Goal: Information Seeking & Learning: Learn about a topic

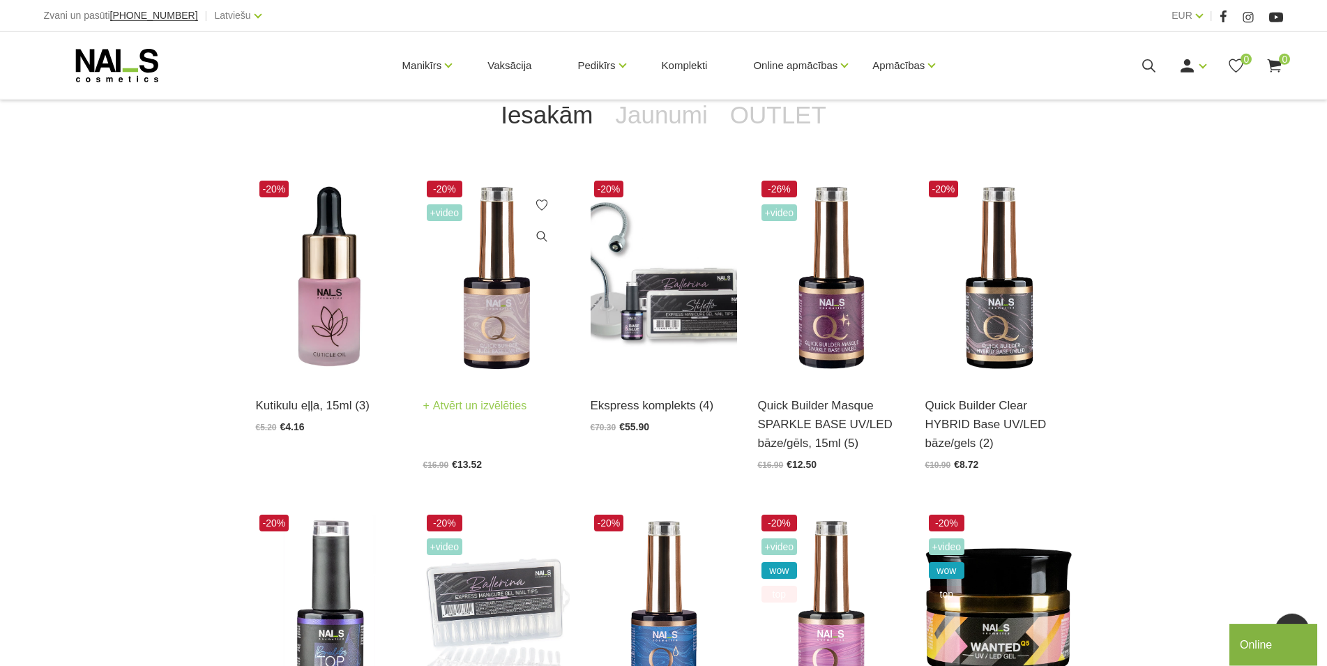
scroll to position [356, 0]
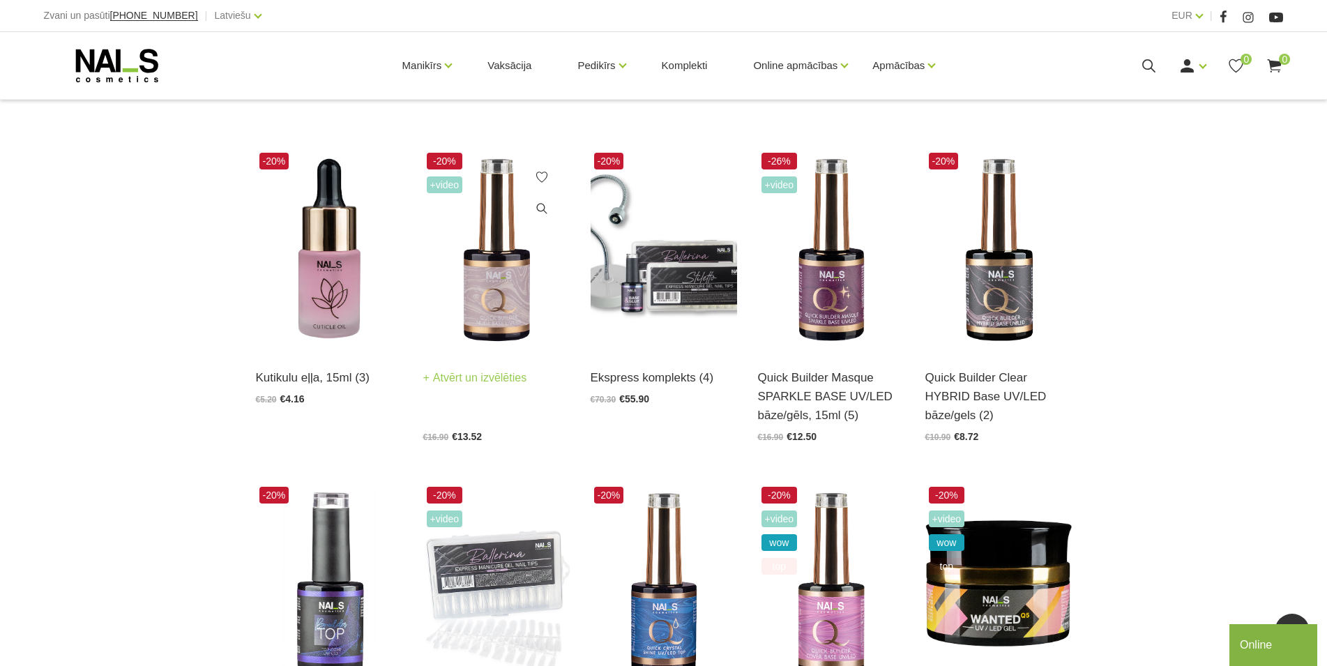
click at [519, 372] on link "Atvērt un izvēlēties" at bounding box center [475, 378] width 104 height 20
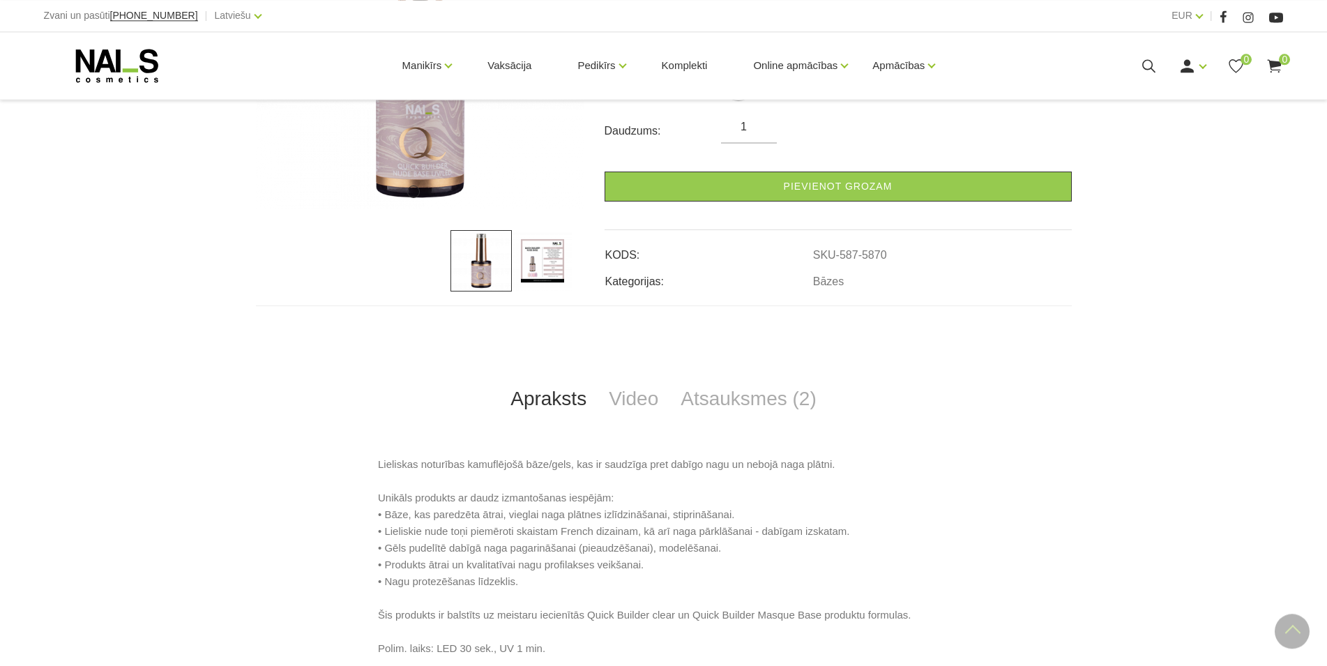
scroll to position [356, 0]
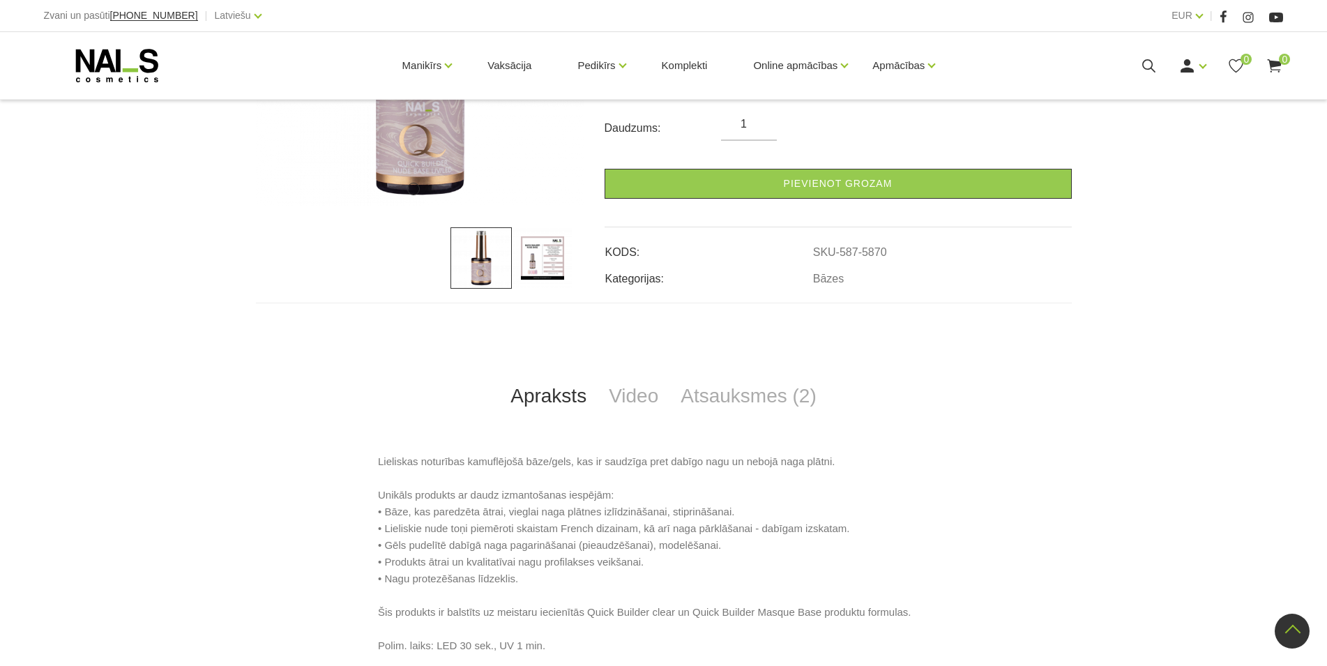
click at [518, 402] on link "Apraksts" at bounding box center [548, 396] width 98 height 46
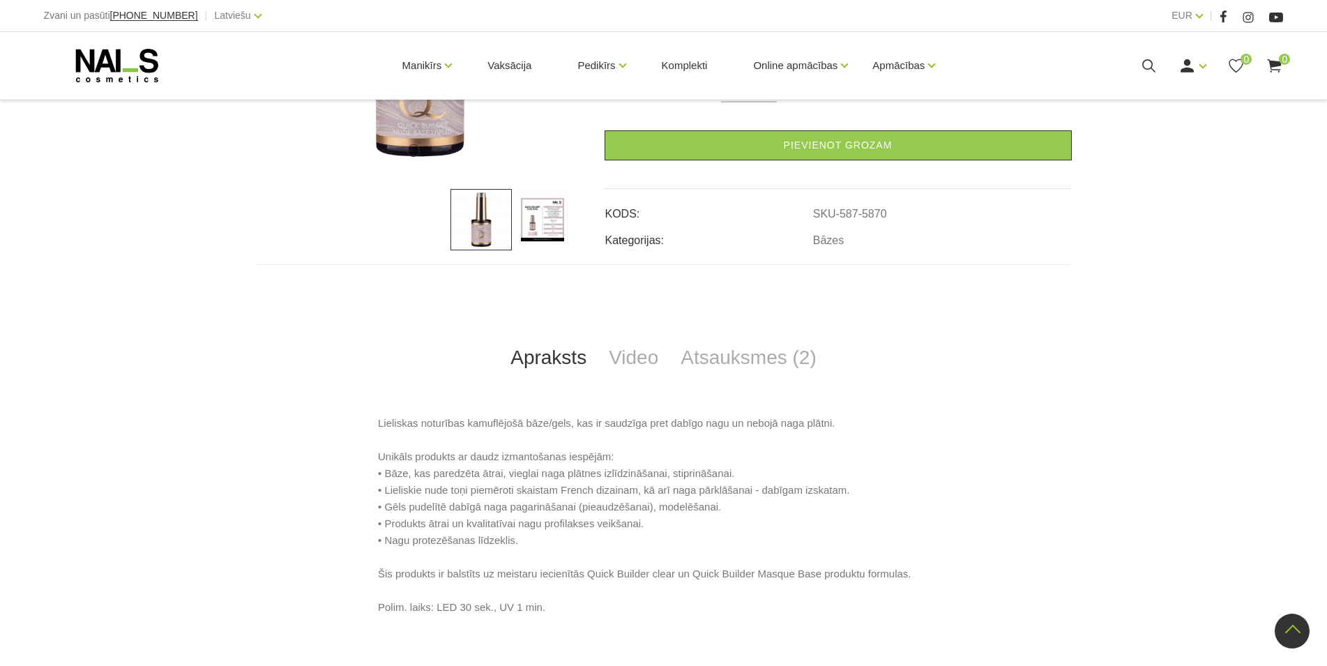
scroll to position [498, 0]
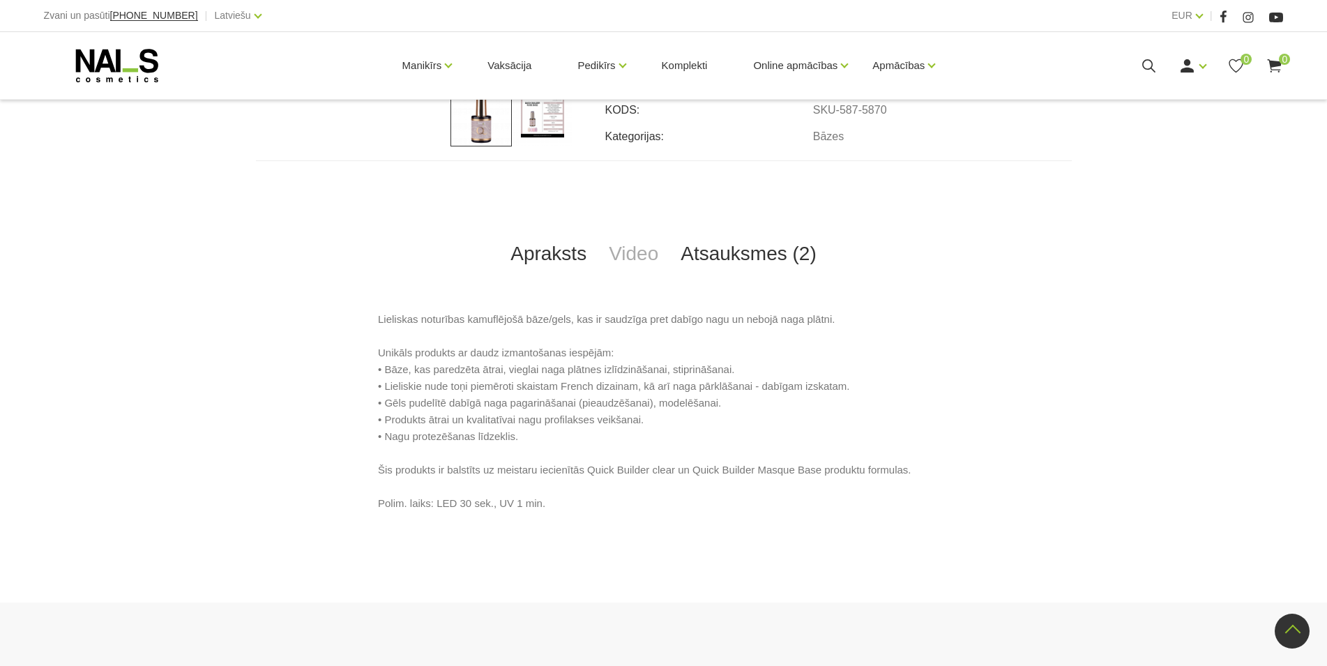
click at [753, 259] on link "Atsauksmes (2)" at bounding box center [749, 254] width 158 height 46
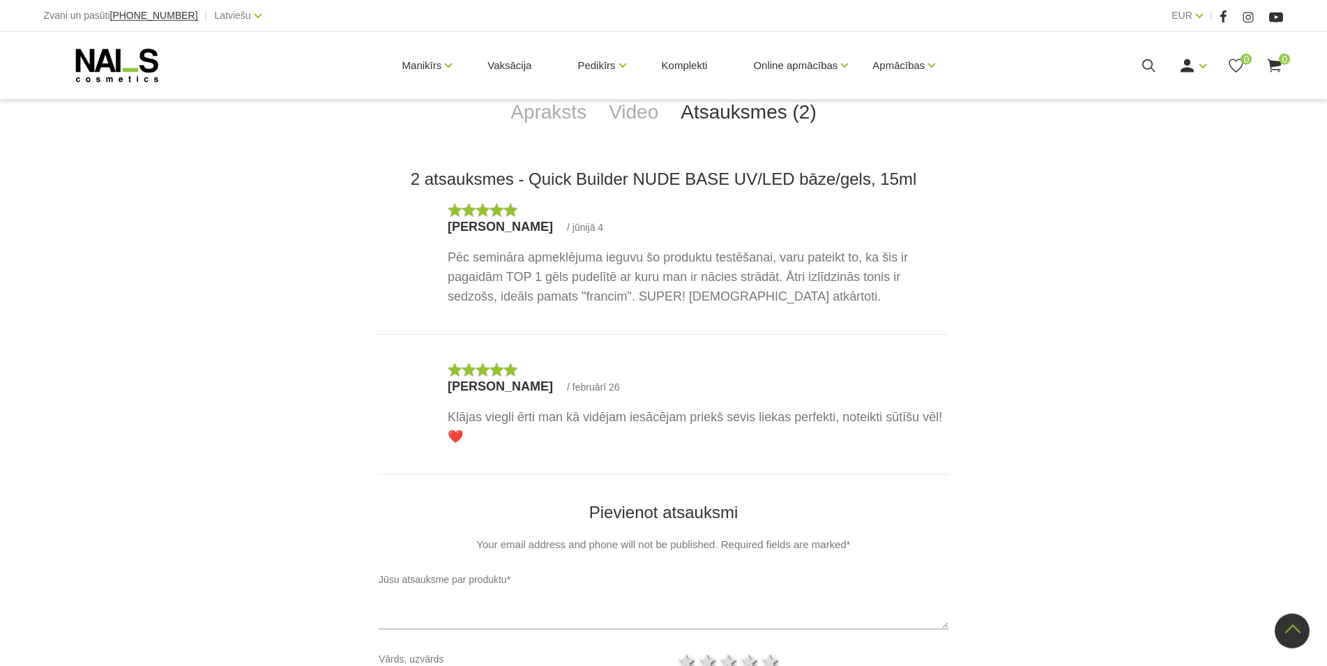
scroll to position [640, 0]
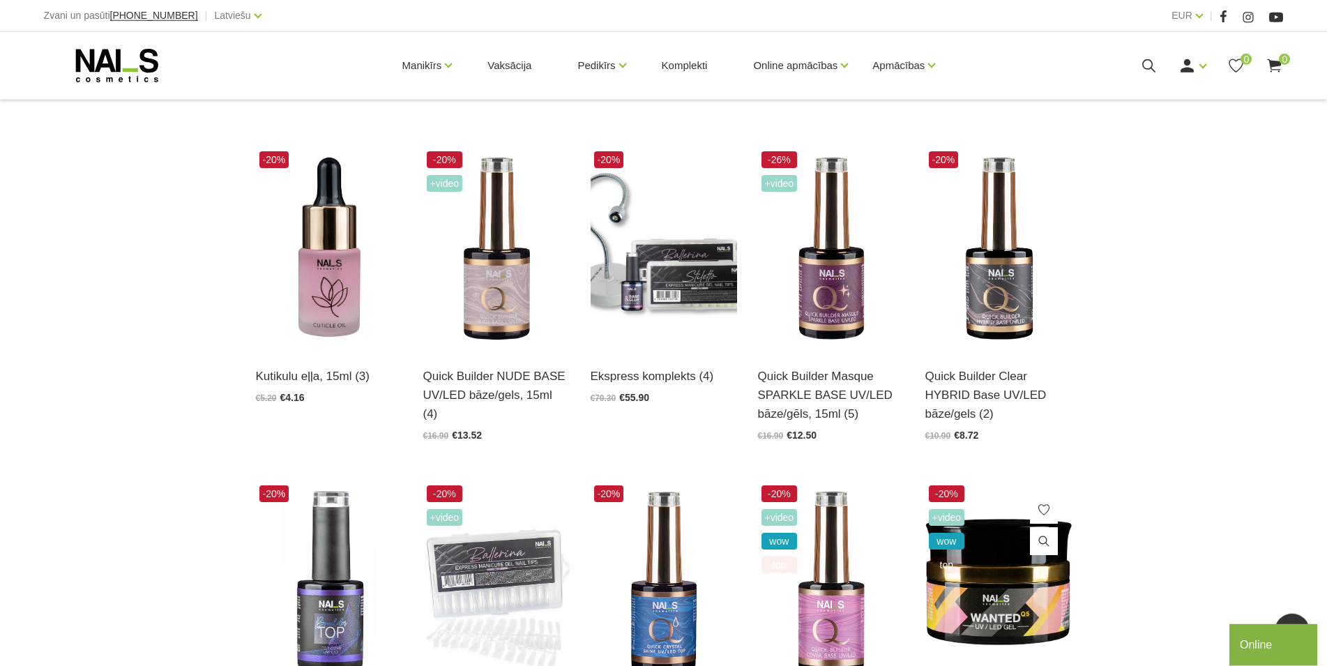
scroll to position [356, 0]
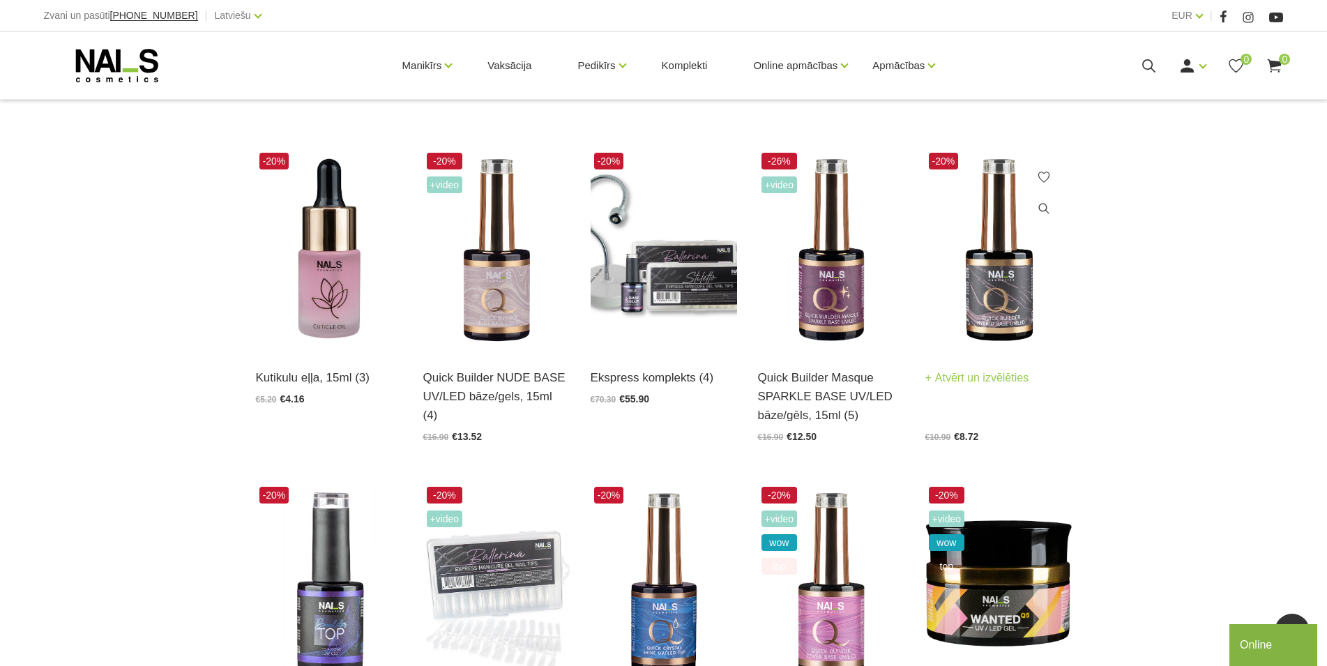
click at [996, 319] on img at bounding box center [999, 250] width 146 height 202
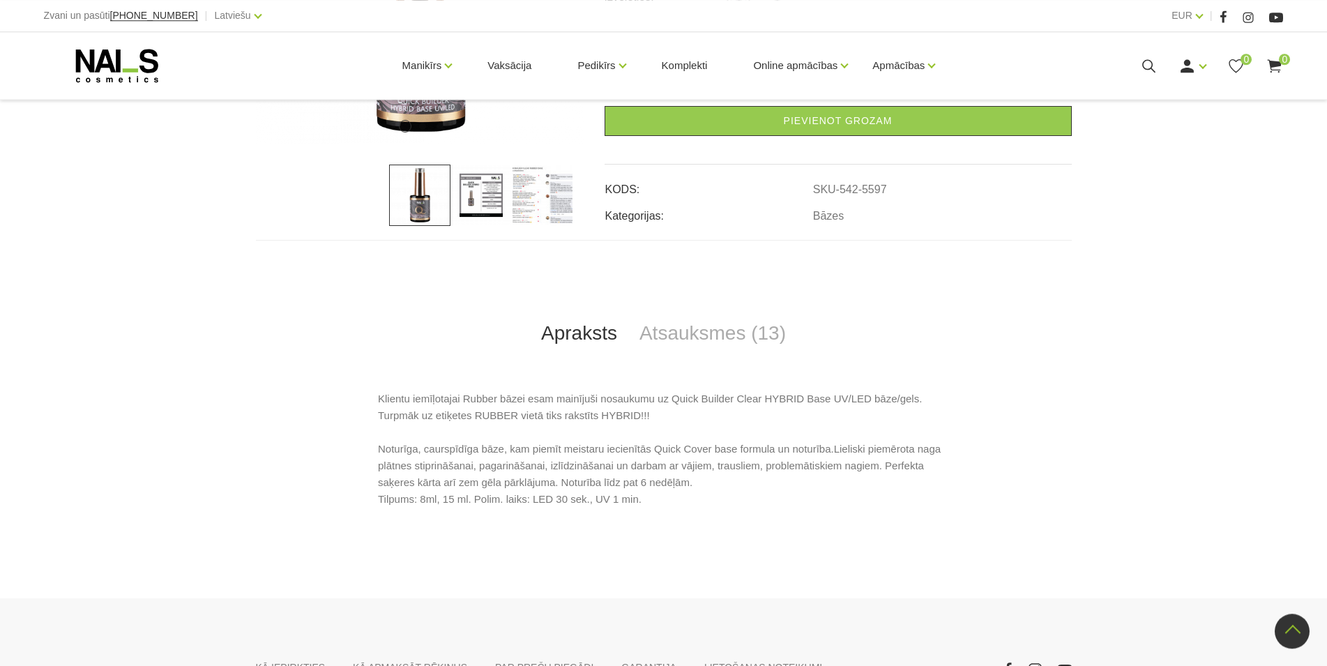
scroll to position [427, 0]
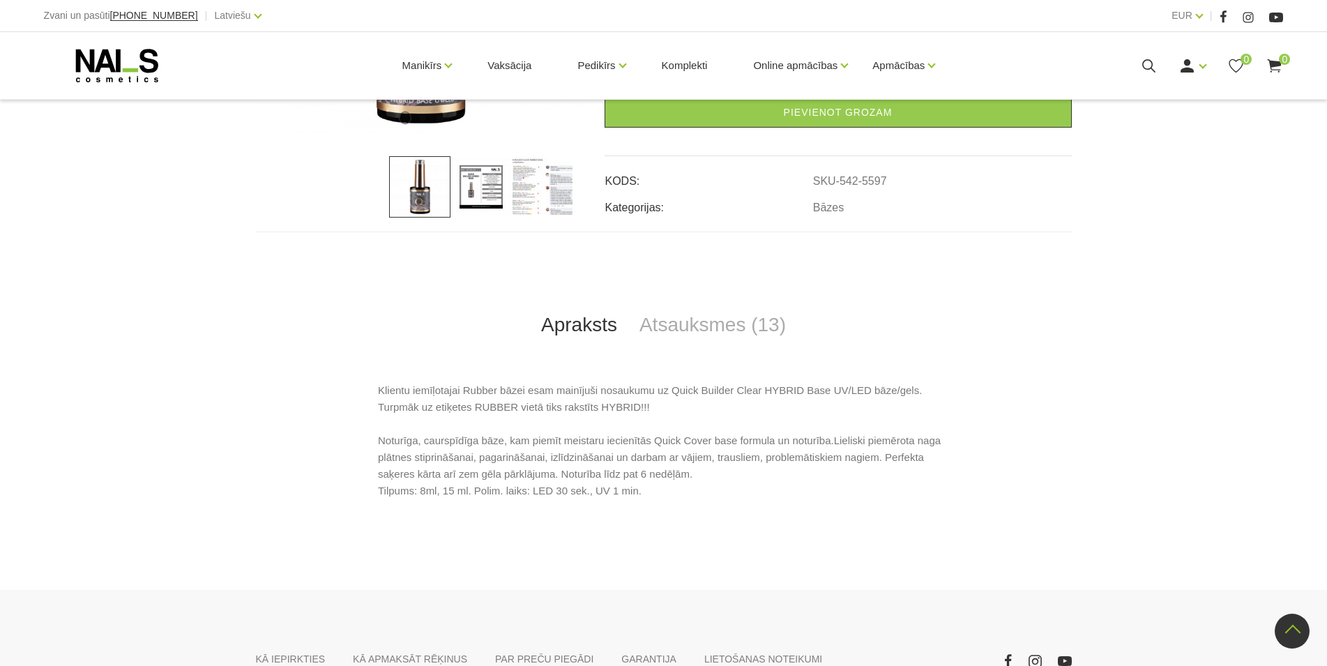
click at [536, 195] on img at bounding box center [542, 186] width 61 height 61
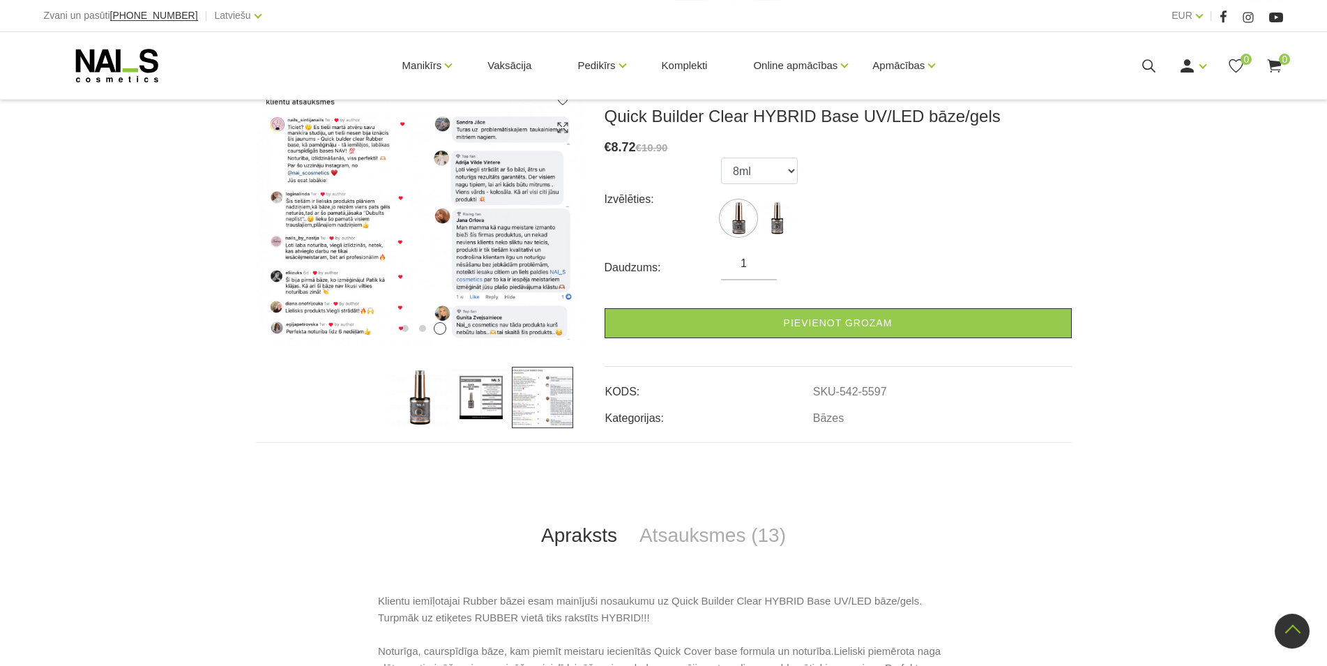
scroll to position [213, 0]
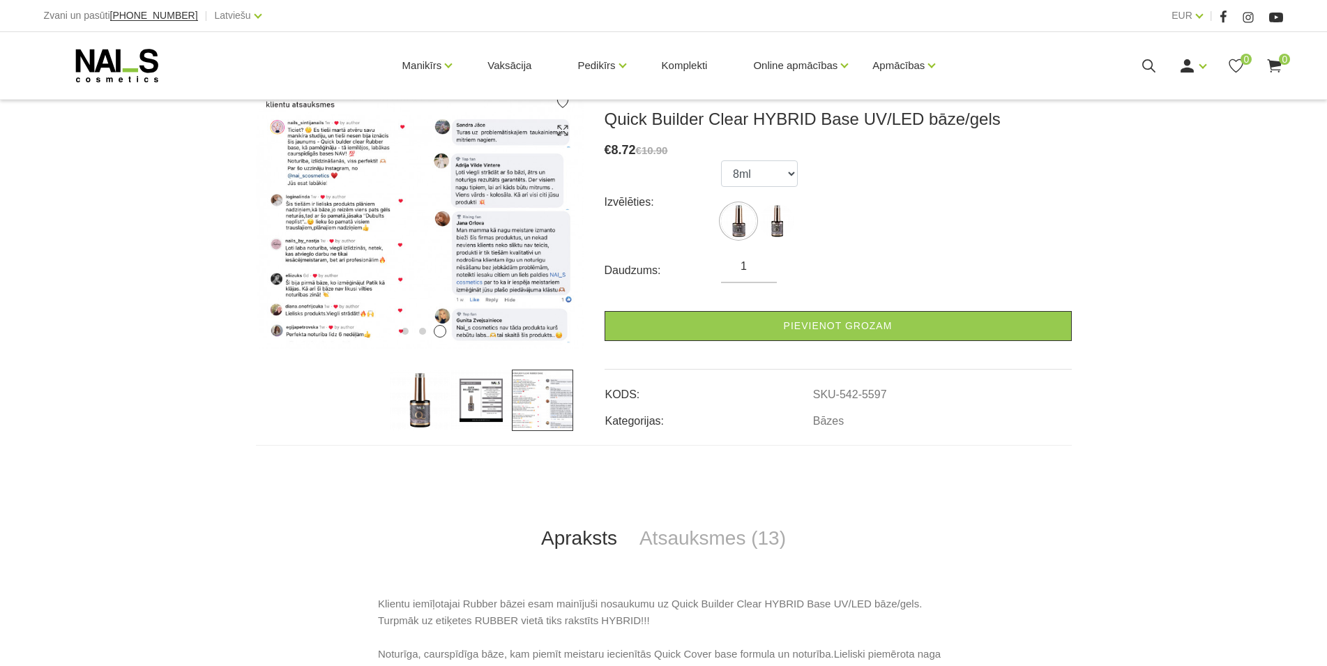
click at [481, 391] on img at bounding box center [481, 400] width 61 height 61
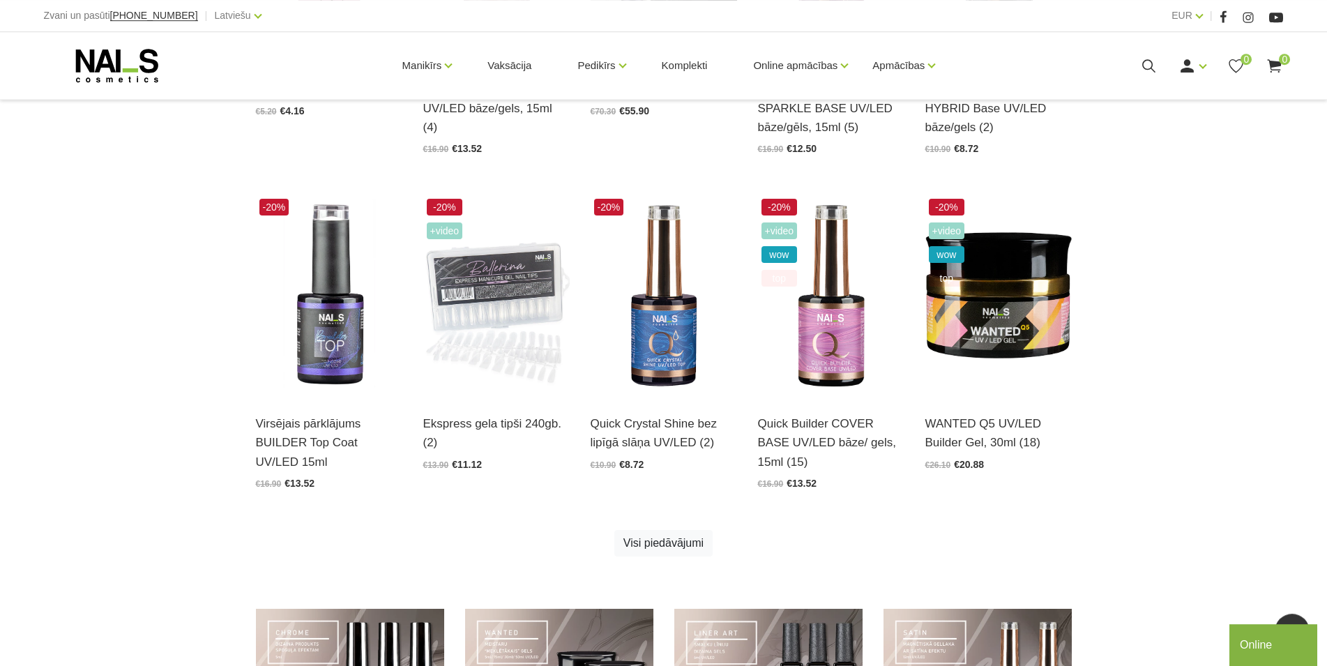
scroll to position [711, 0]
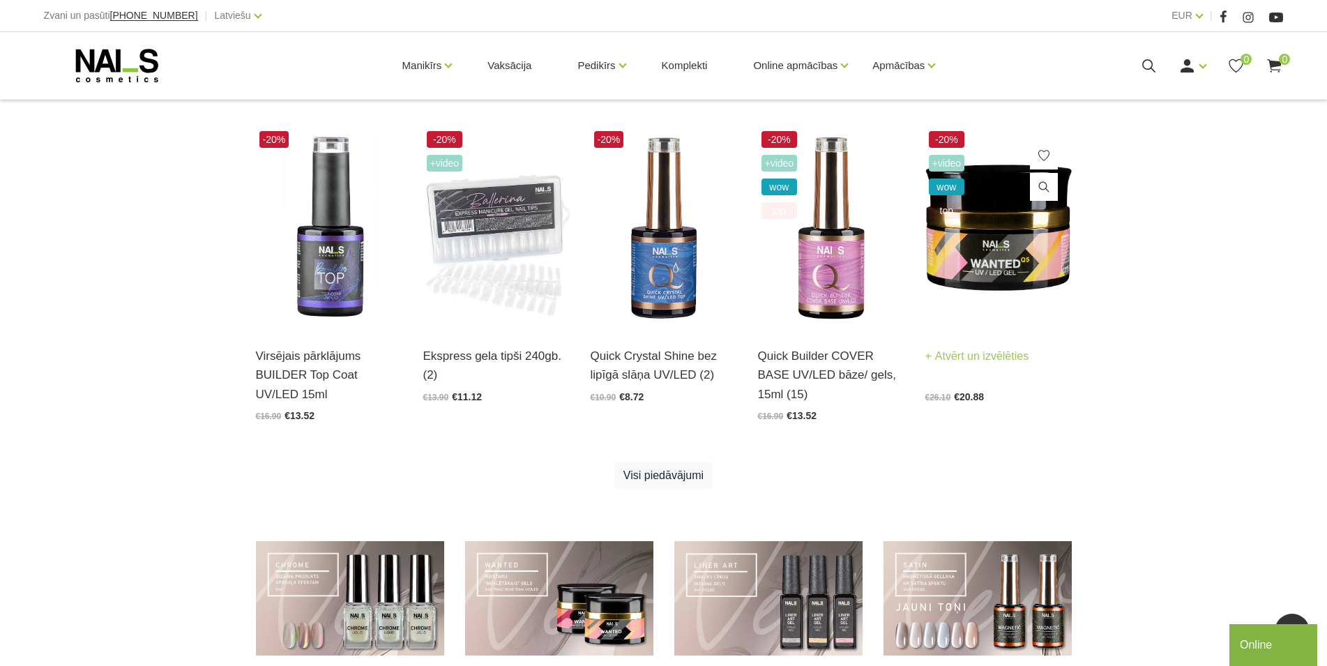
click at [967, 354] on link "Atvērt un izvēlēties" at bounding box center [978, 357] width 104 height 20
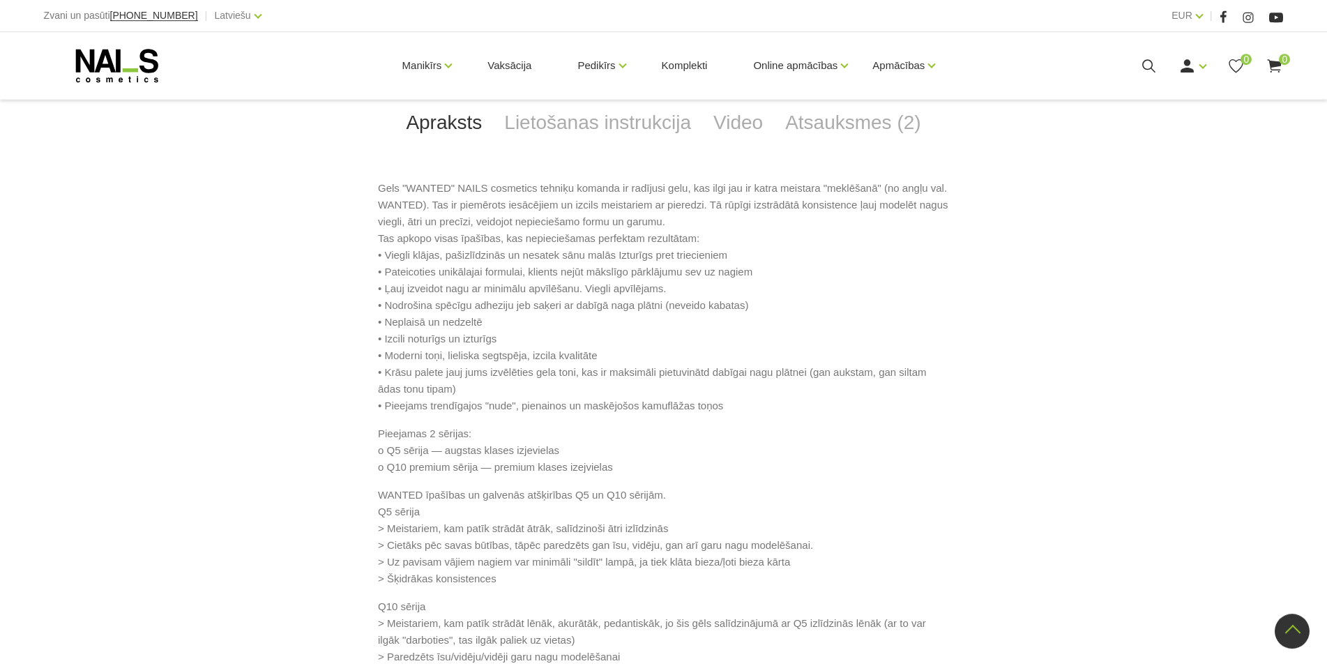
scroll to position [569, 0]
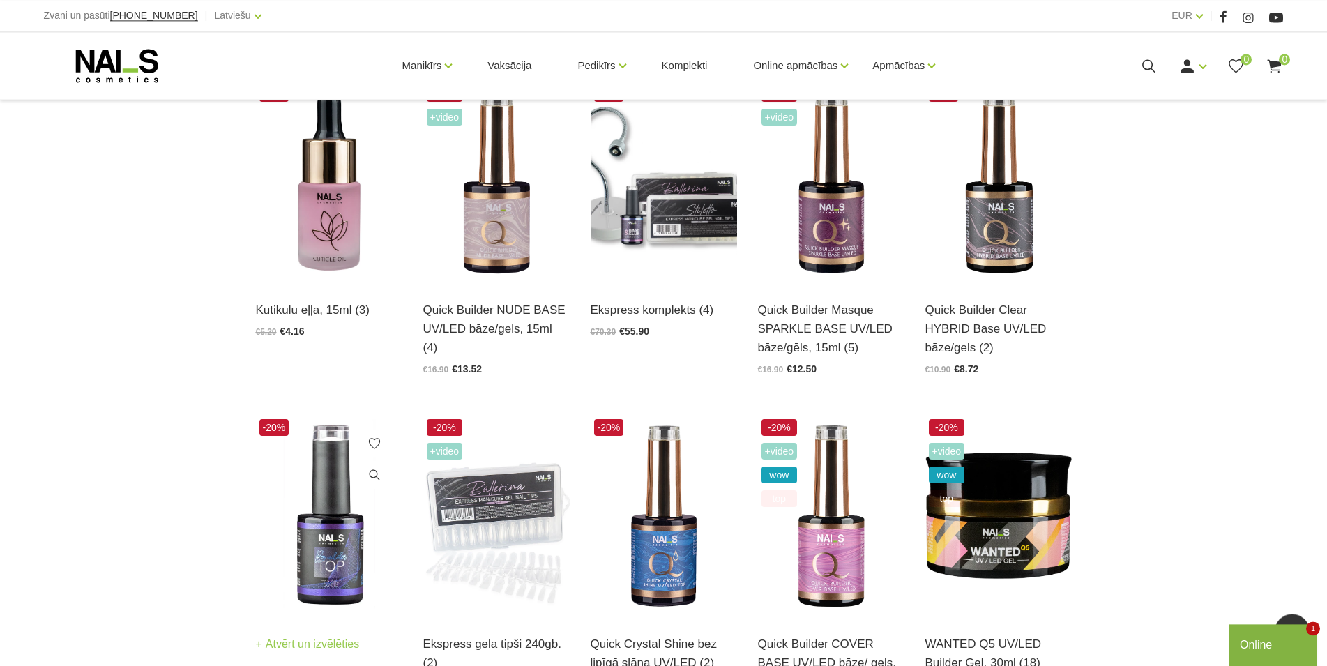
scroll to position [356, 0]
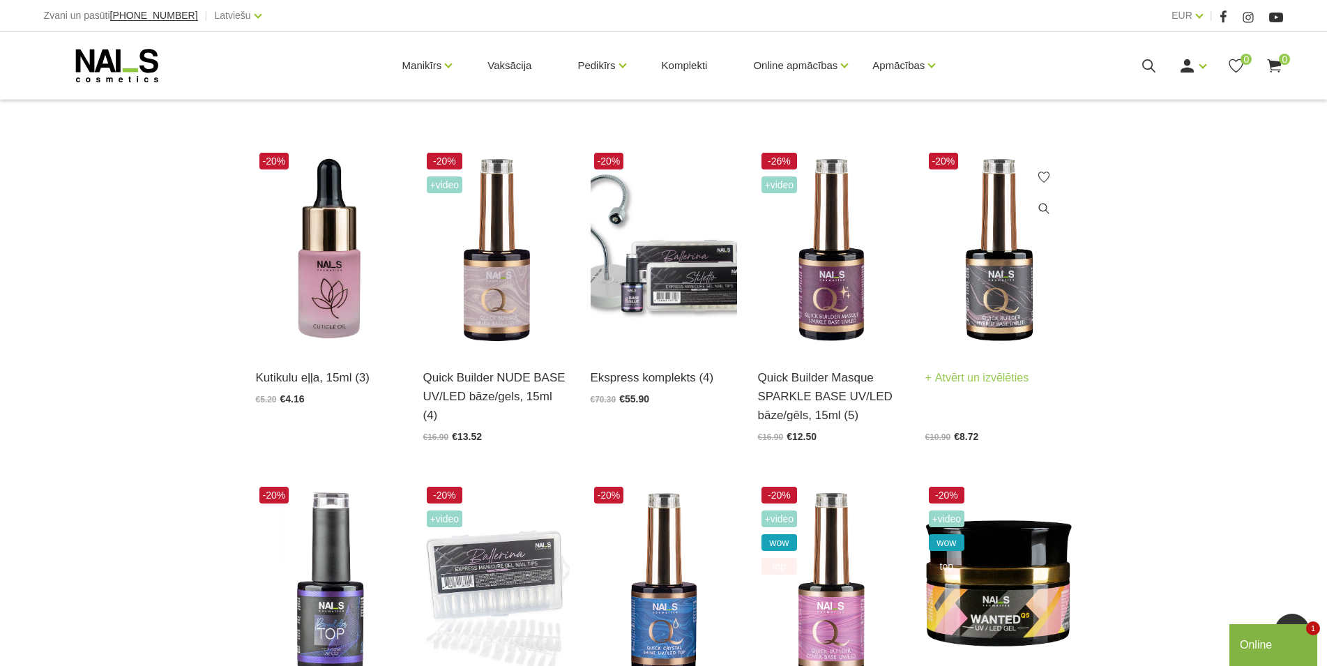
click at [994, 378] on link "Atvērt un izvēlēties" at bounding box center [978, 378] width 104 height 20
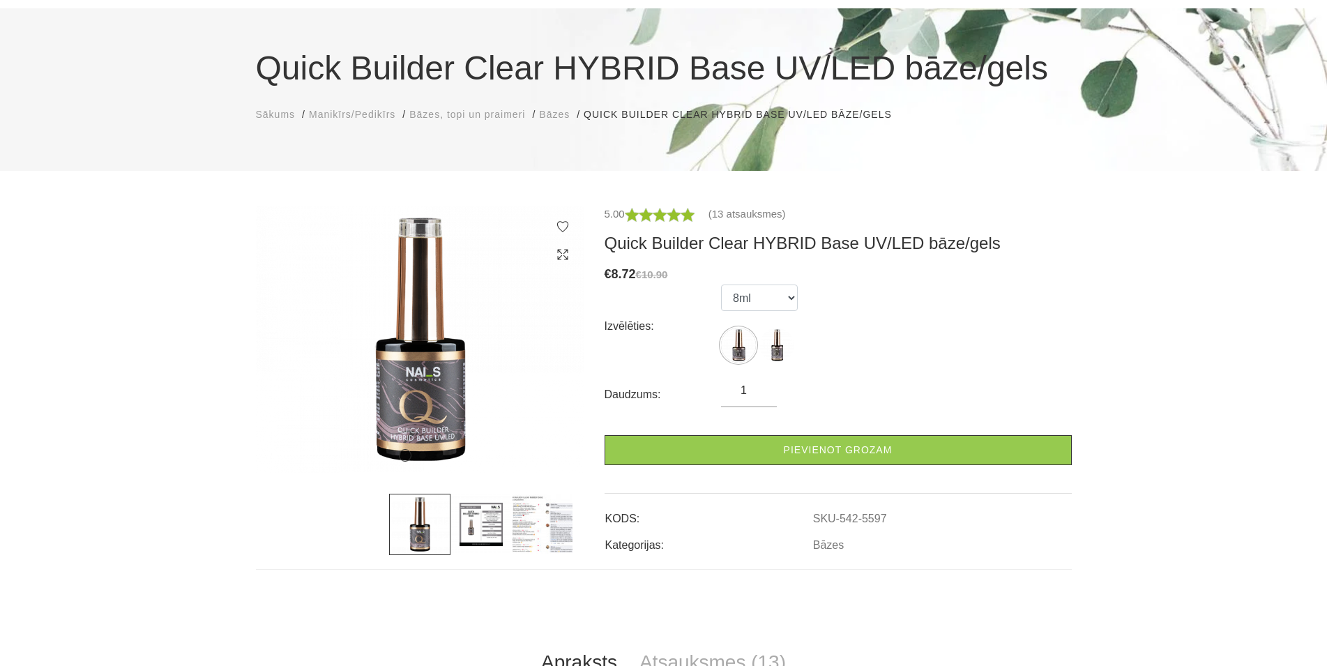
scroll to position [71, 0]
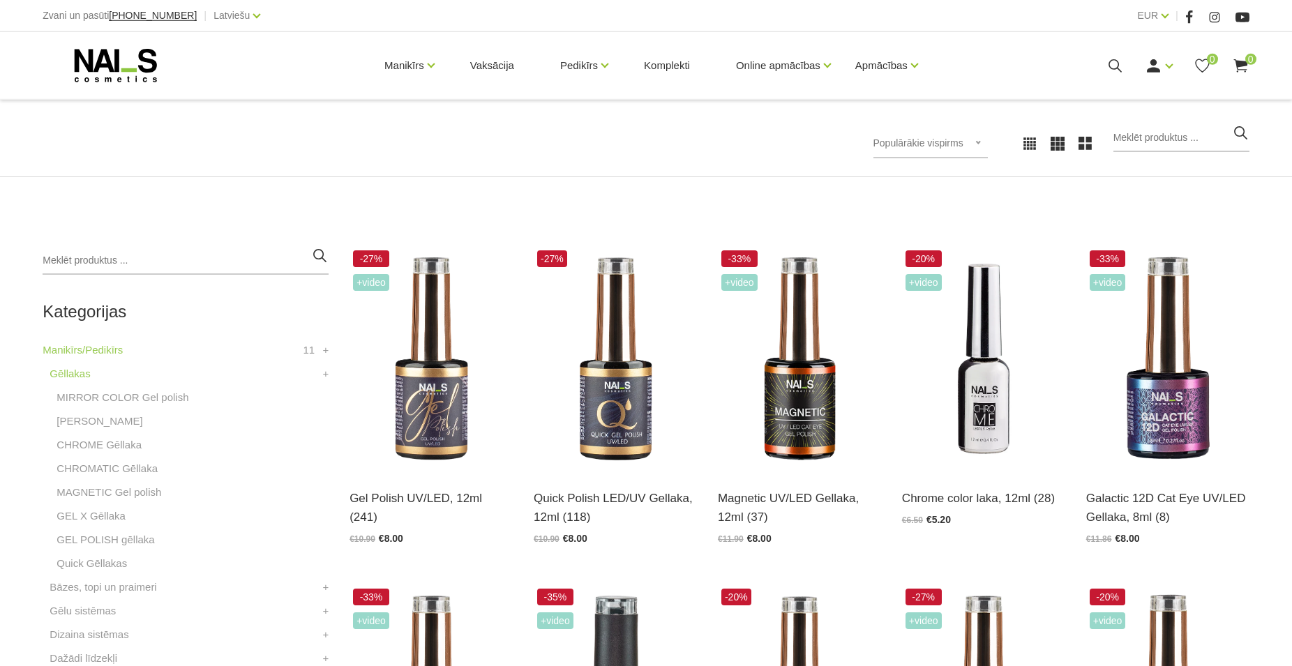
scroll to position [213, 0]
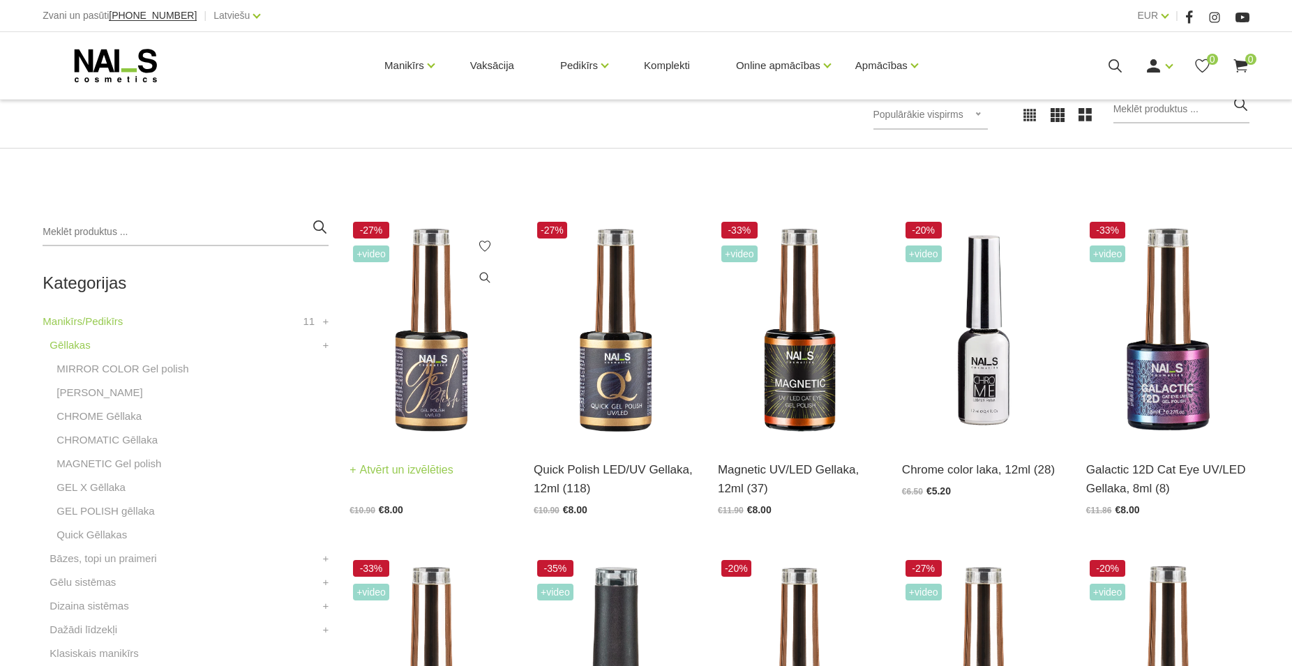
click at [405, 467] on link "Atvērt un izvēlēties" at bounding box center [401, 470] width 104 height 20
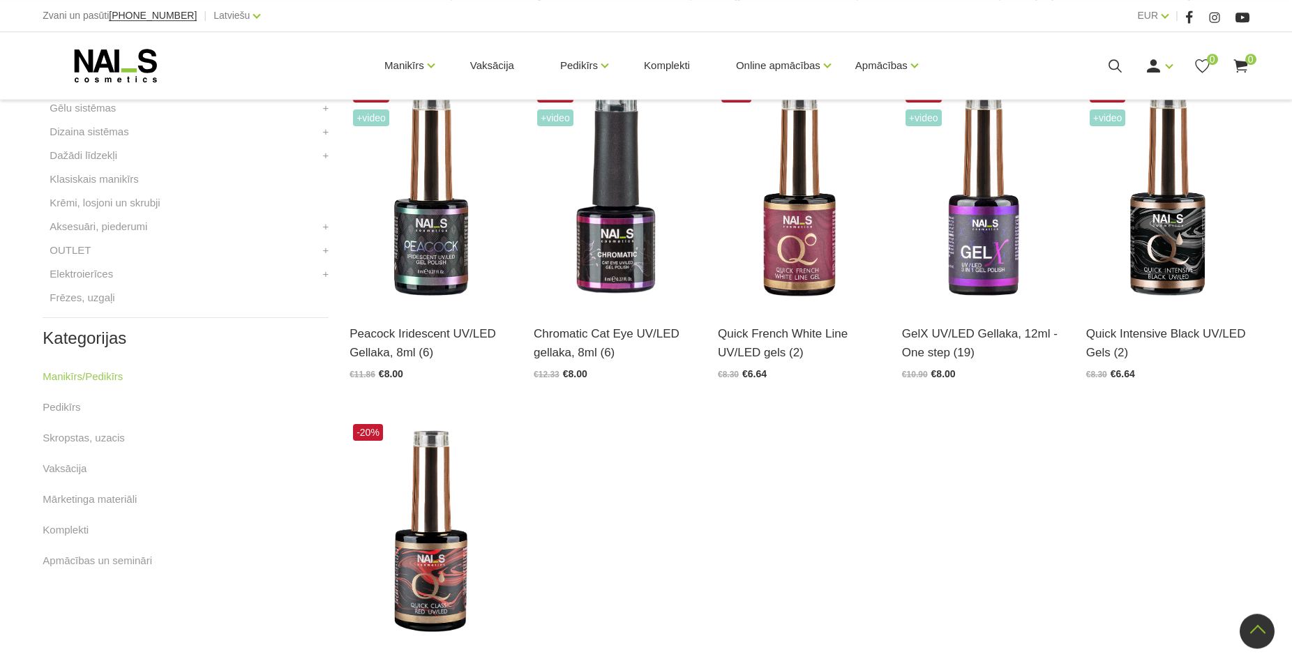
scroll to position [783, 0]
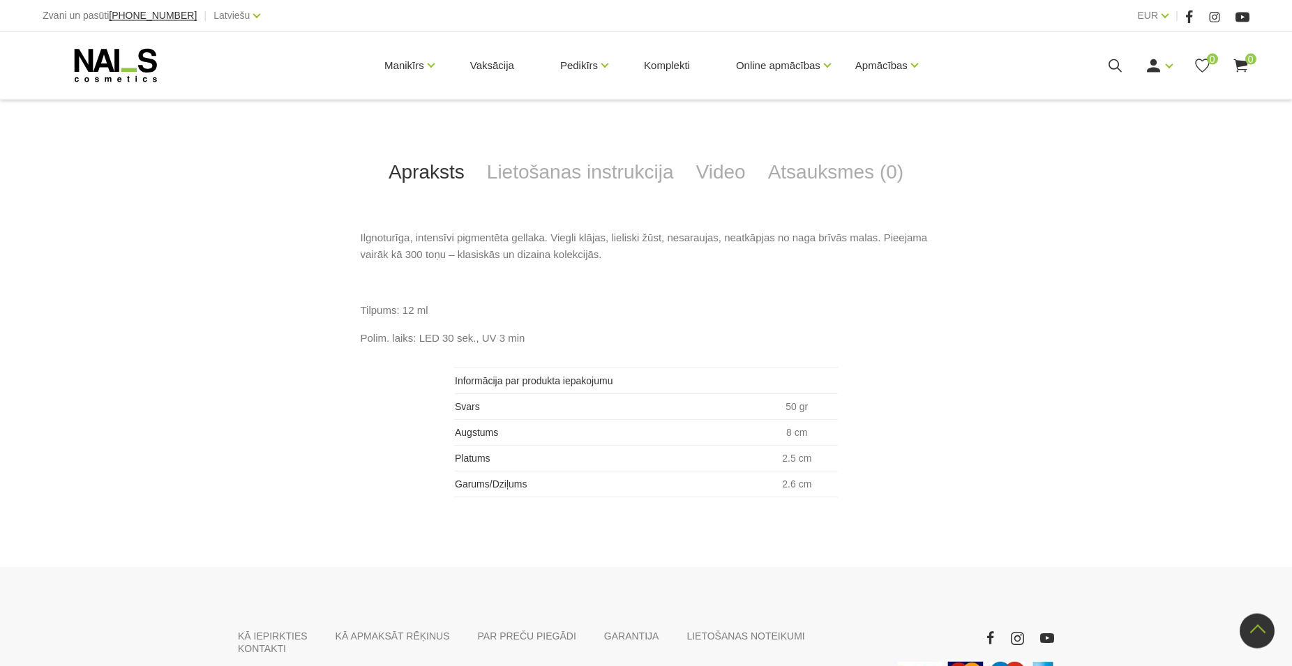
scroll to position [711, 0]
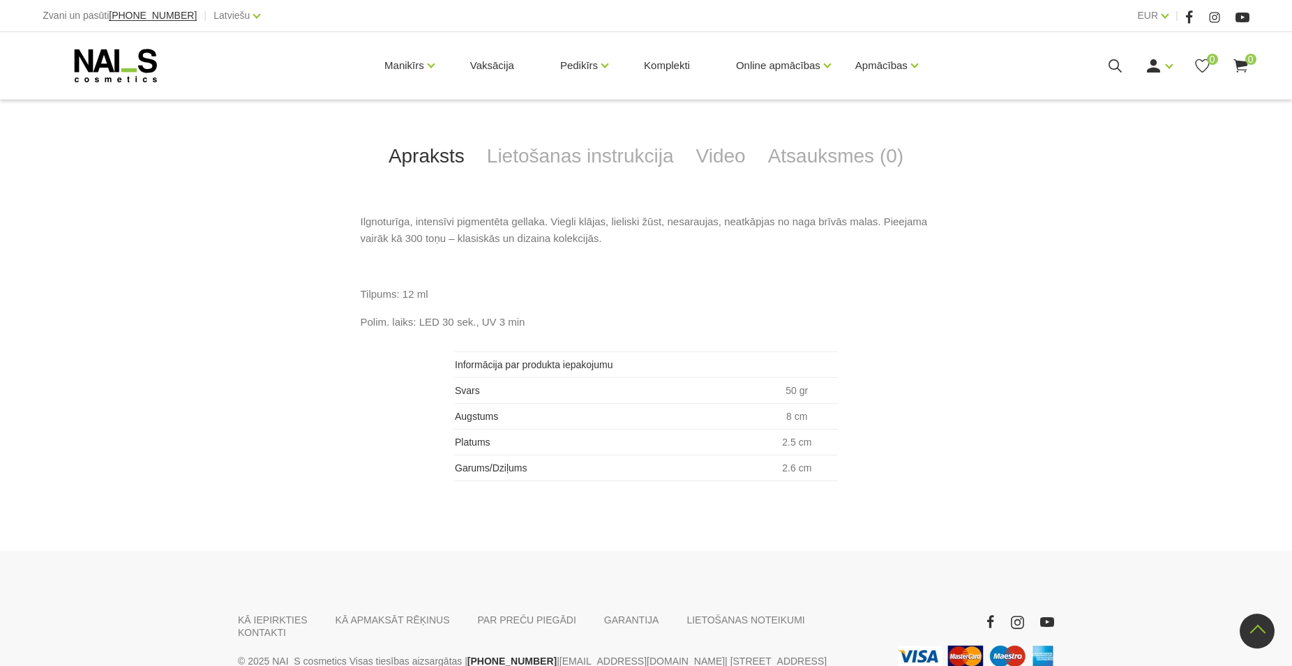
click at [633, 366] on th "Informācija par produkta iepakojumu" at bounding box center [605, 365] width 302 height 26
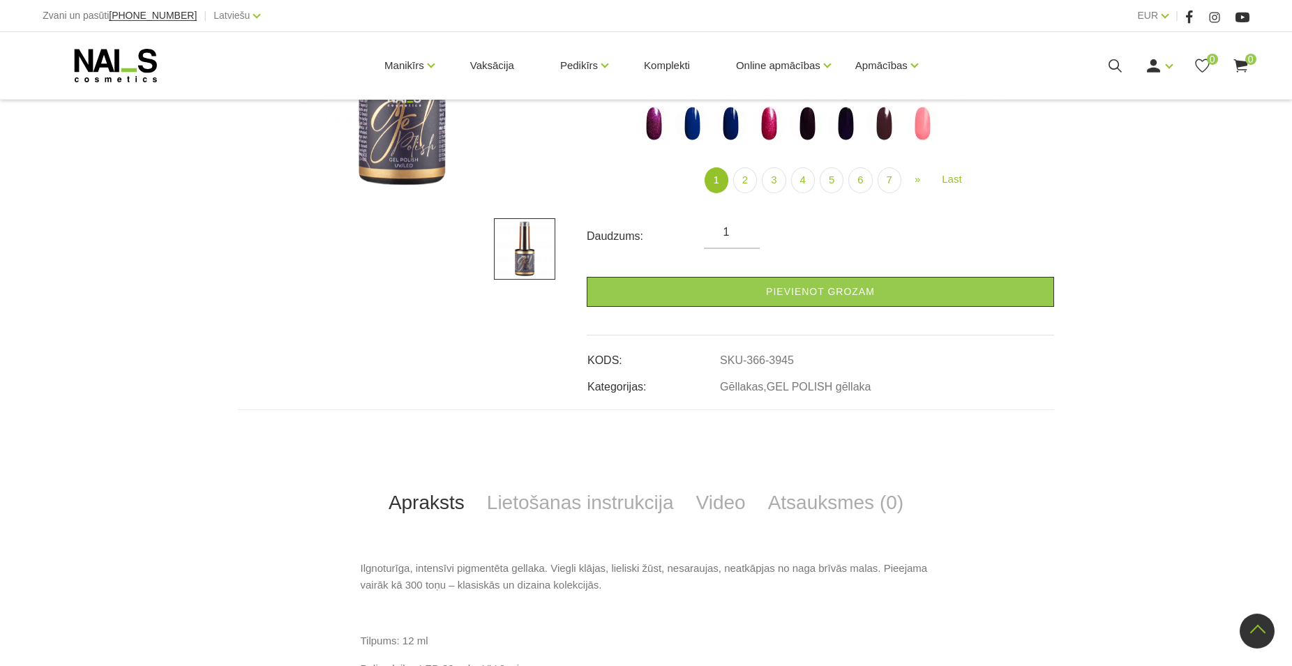
scroll to position [335, 0]
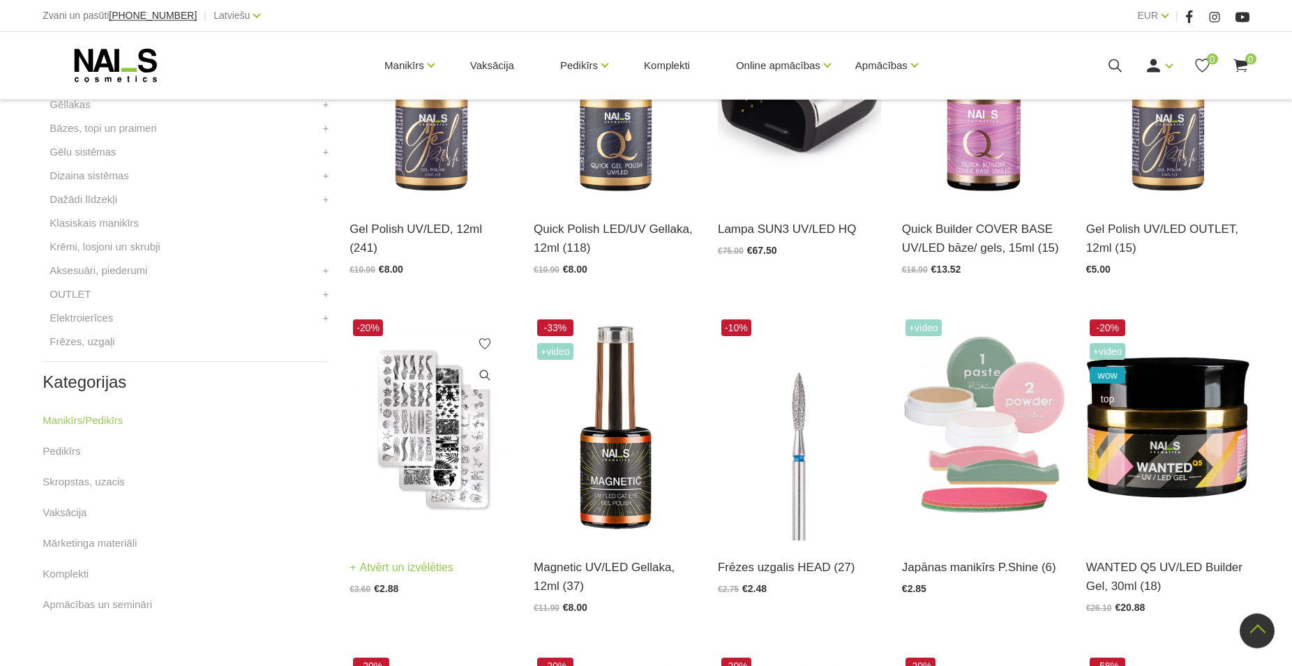
scroll to position [498, 0]
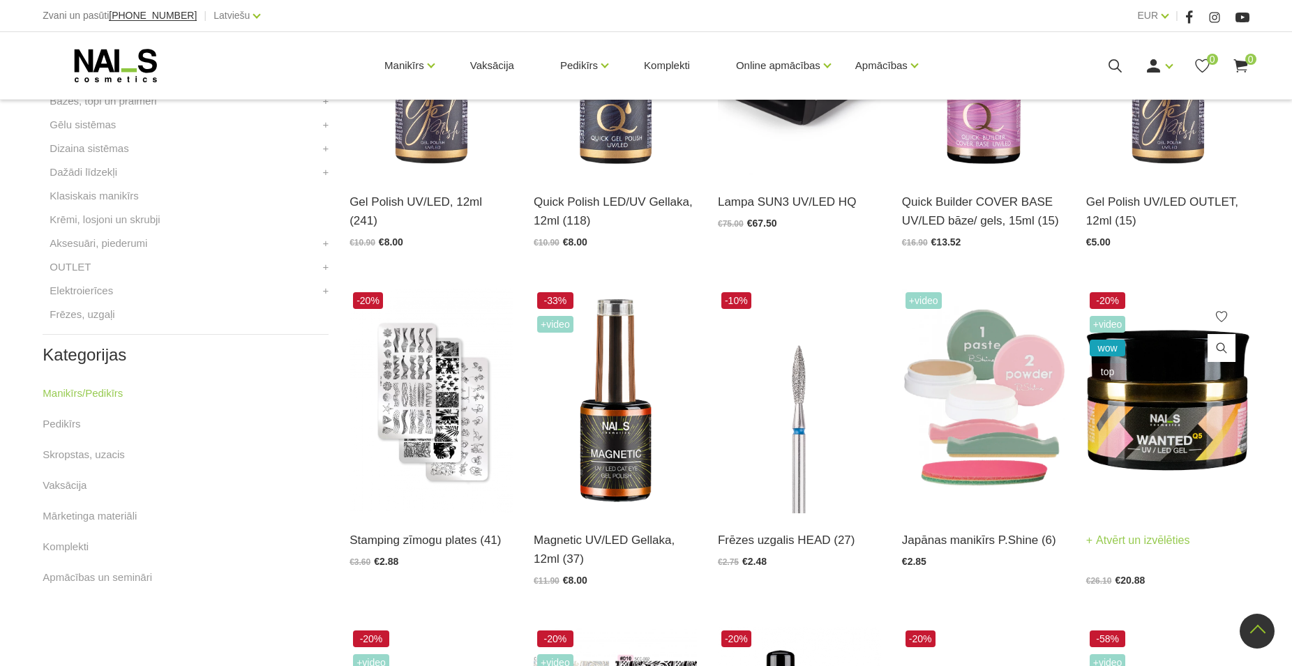
click at [1190, 437] on img at bounding box center [1167, 401] width 163 height 225
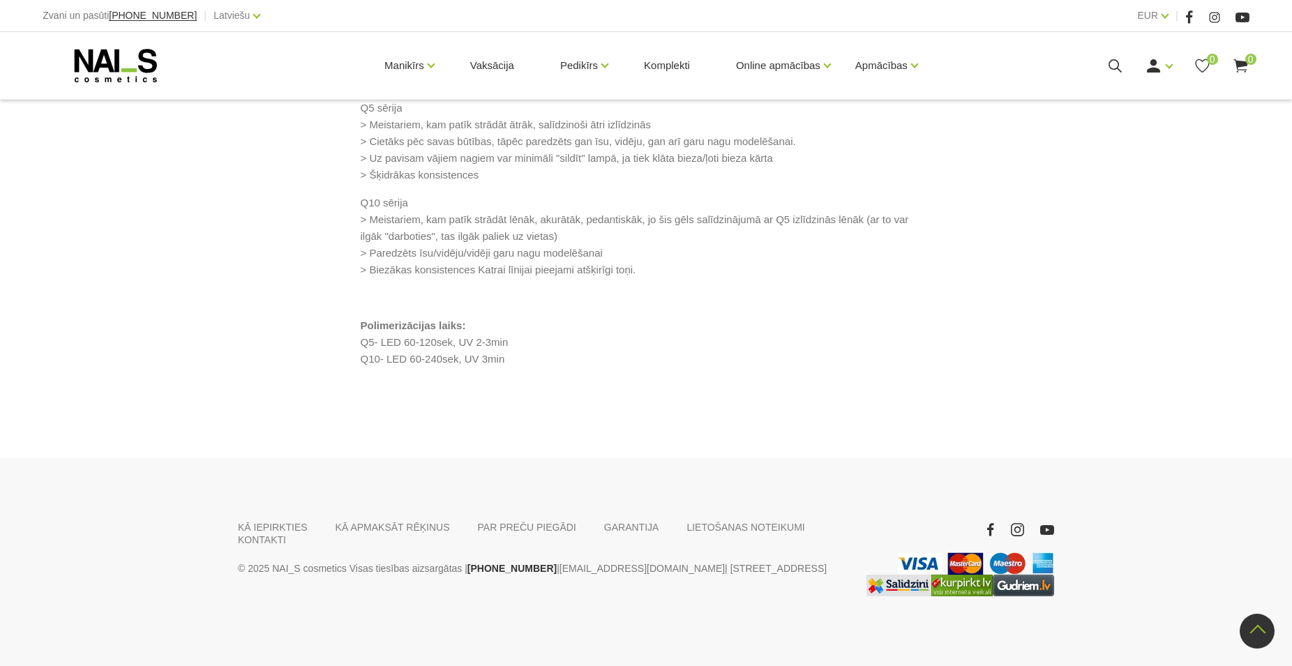
scroll to position [1442, 0]
